Goal: Contribute content: Add original content to the website for others to see

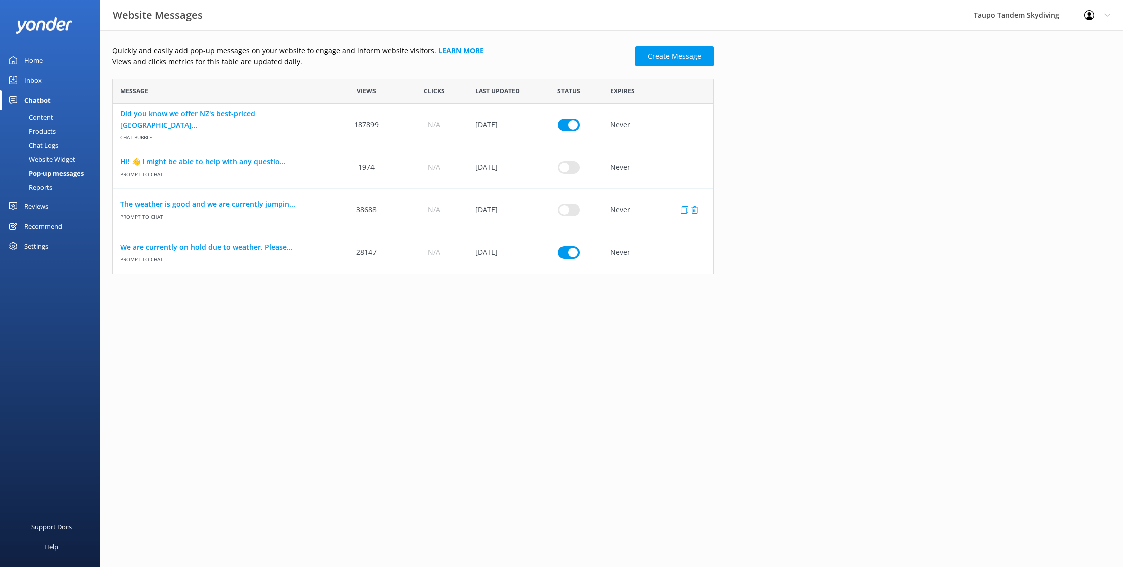
scroll to position [196, 601]
drag, startPoint x: 573, startPoint y: 252, endPoint x: 564, endPoint y: 250, distance: 9.1
click at [567, 251] on input "row" at bounding box center [569, 253] width 22 height 13
checkbox input "false"
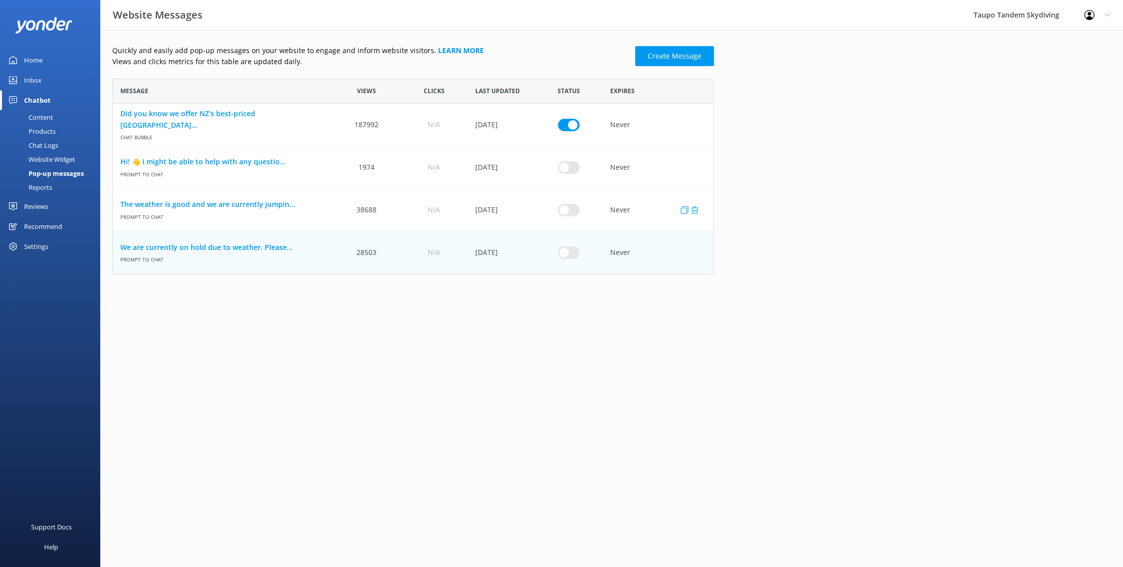
click at [568, 204] on input "row" at bounding box center [569, 209] width 22 height 13
checkbox input "true"
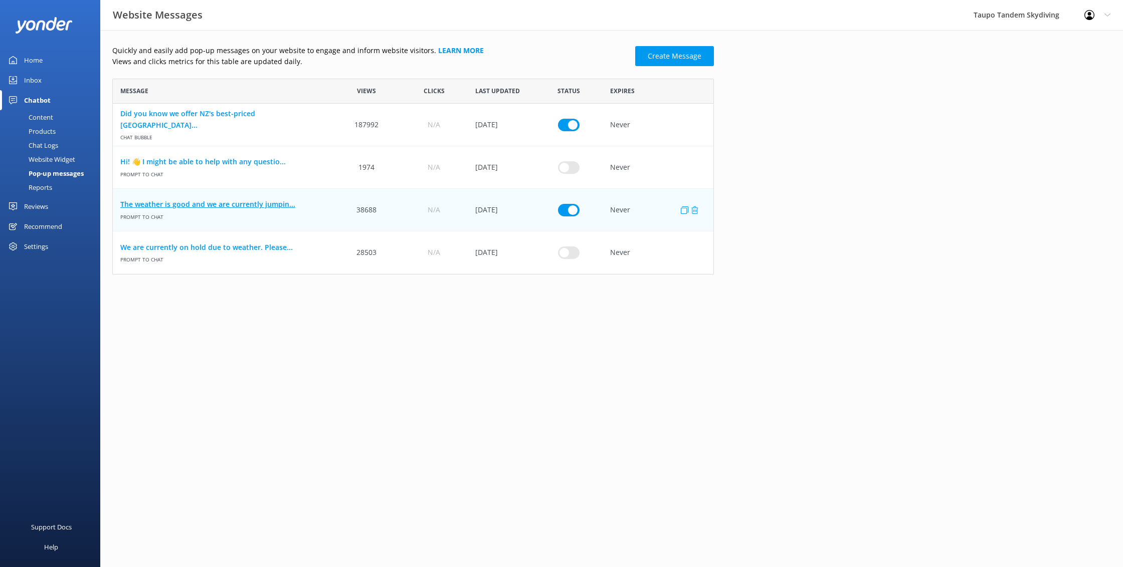
click at [265, 202] on link "The weather is good and we are currently jumpin..." at bounding box center [222, 204] width 205 height 11
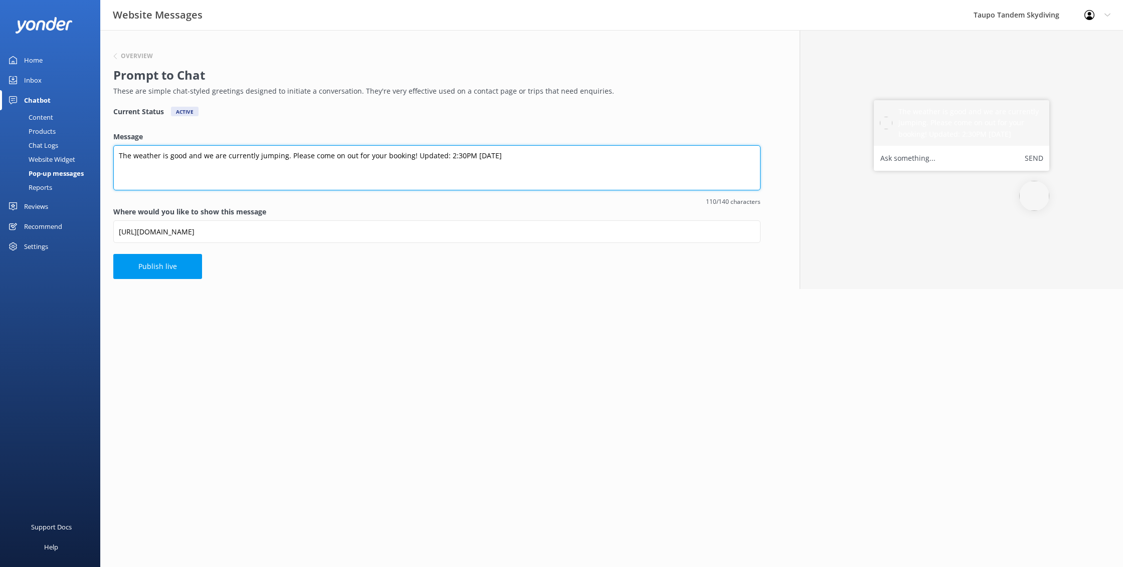
click at [457, 155] on textarea "The weather is good and we are currently jumping. Please come on out for your b…" at bounding box center [436, 167] width 647 height 45
drag, startPoint x: 477, startPoint y: 155, endPoint x: 482, endPoint y: 167, distance: 13.7
click at [477, 156] on textarea "The weather is good and we are currently jumping. Please come on out for your b…" at bounding box center [436, 167] width 647 height 45
type textarea "The weather is good and we are currently jumping. Please come on out for your b…"
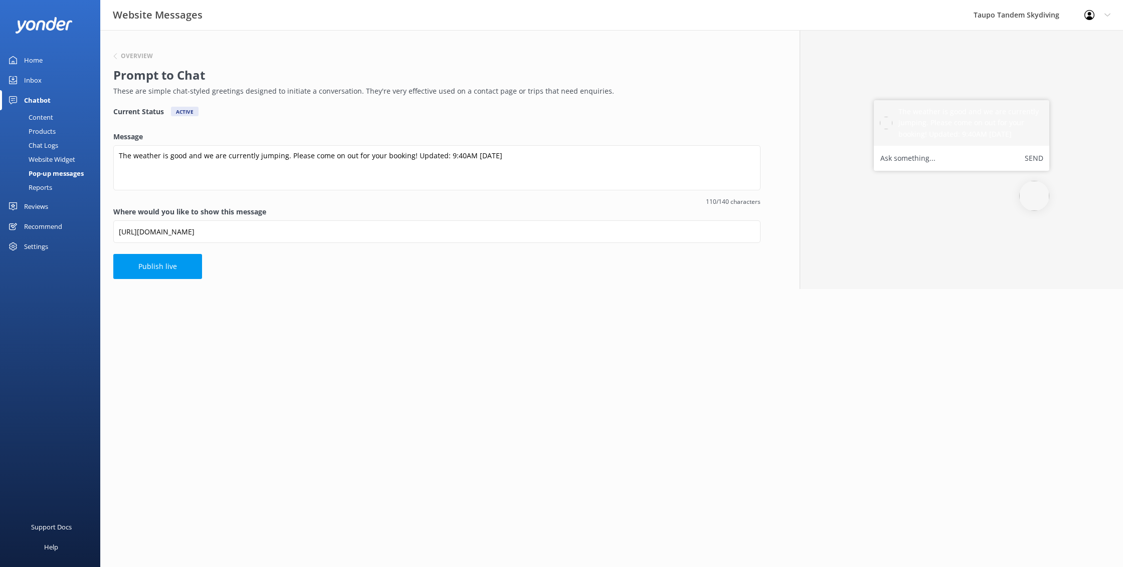
drag, startPoint x: 474, startPoint y: 330, endPoint x: 468, endPoint y: 330, distance: 5.5
click at [474, 330] on html "Website Messages Taupo Tandem Skydiving Profile Settings Logout Home Inbox Chat…" at bounding box center [561, 283] width 1123 height 567
drag, startPoint x: 176, startPoint y: 268, endPoint x: 170, endPoint y: 268, distance: 5.5
click at [174, 268] on button "Publish live" at bounding box center [157, 266] width 89 height 25
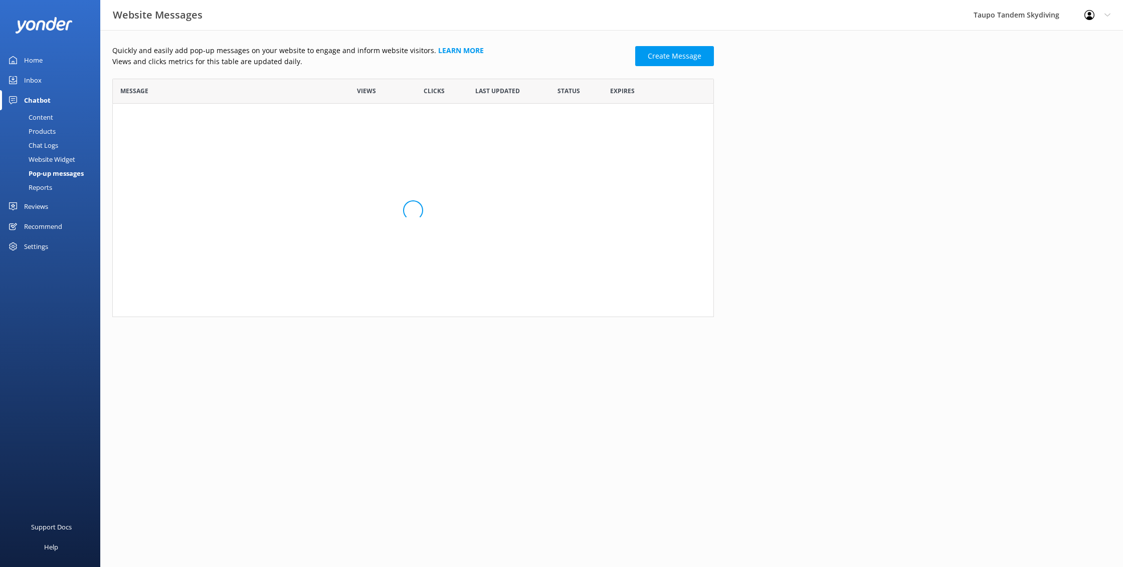
scroll to position [196, 601]
